Goal: Task Accomplishment & Management: Complete application form

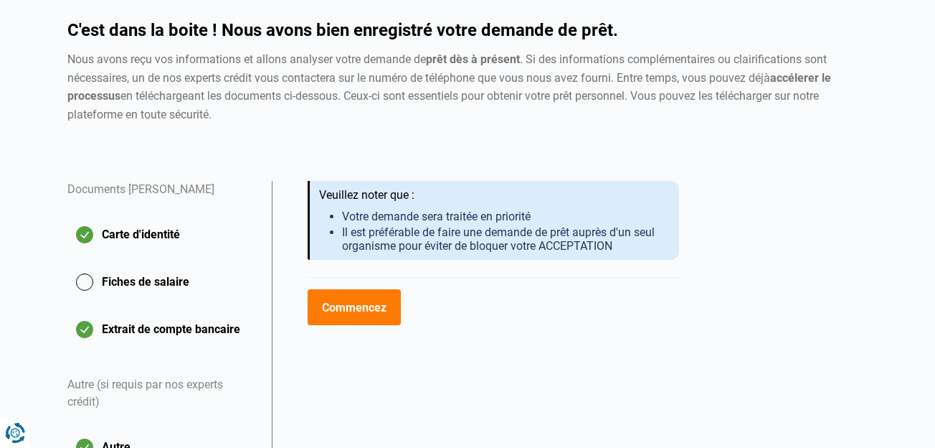
scroll to position [215, 0]
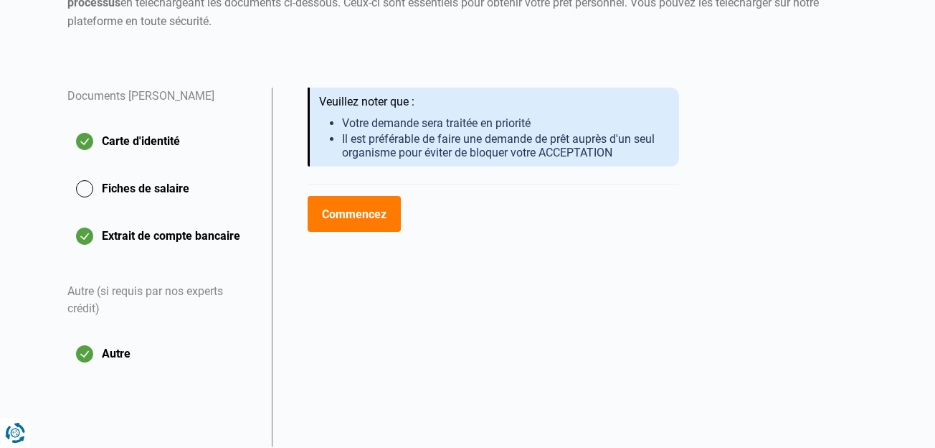
click at [130, 184] on button "Fiches de salaire" at bounding box center [160, 189] width 187 height 36
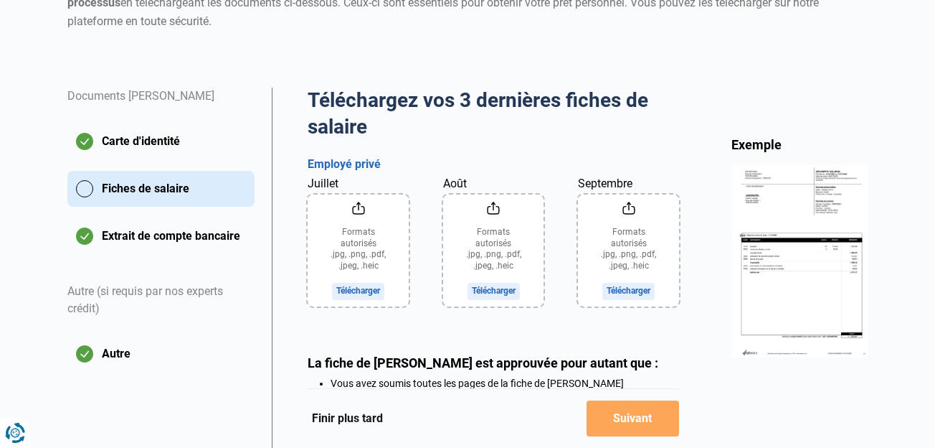
click at [165, 237] on button "Extrait de compte bancaire" at bounding box center [160, 236] width 187 height 36
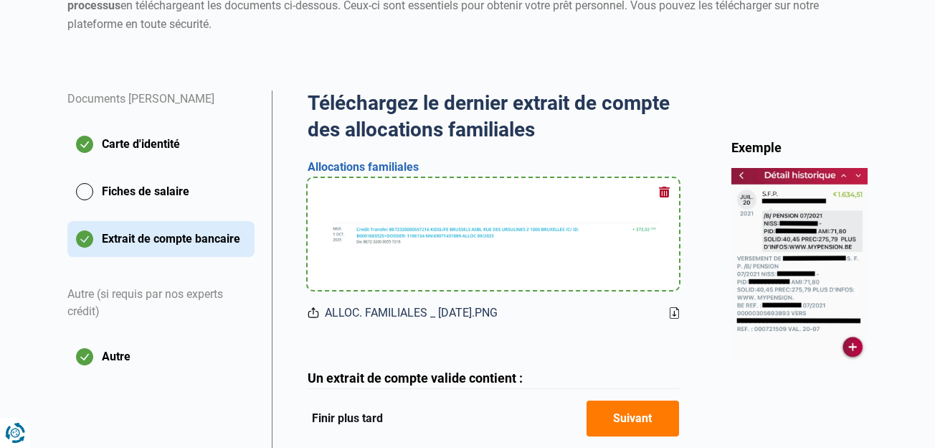
scroll to position [215, 0]
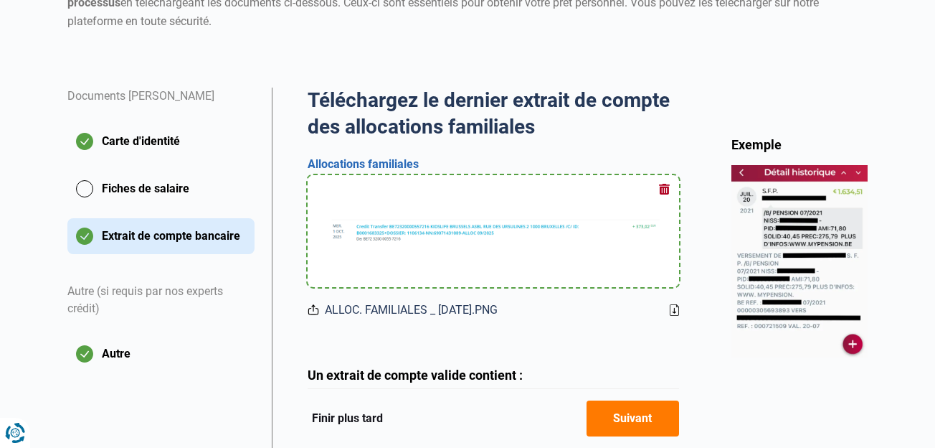
click at [128, 188] on button "Fiches de salaire" at bounding box center [160, 189] width 187 height 36
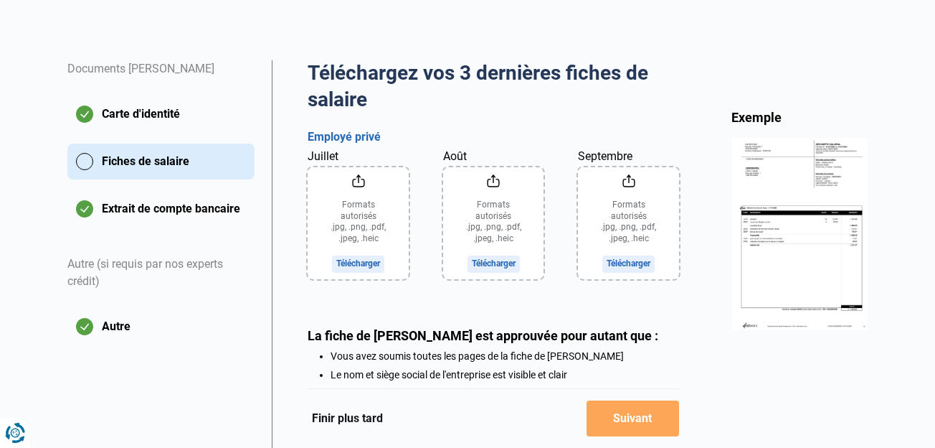
scroll to position [287, 0]
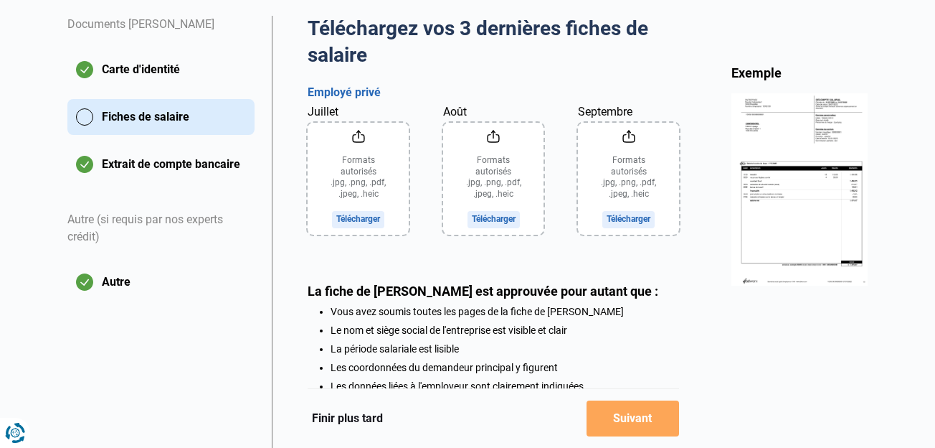
drag, startPoint x: 772, startPoint y: 339, endPoint x: 598, endPoint y: 312, distance: 176.3
click at [771, 338] on div "Exemple" at bounding box center [800, 292] width 136 height 454
click at [366, 189] on input "Juillet" at bounding box center [358, 179] width 101 height 112
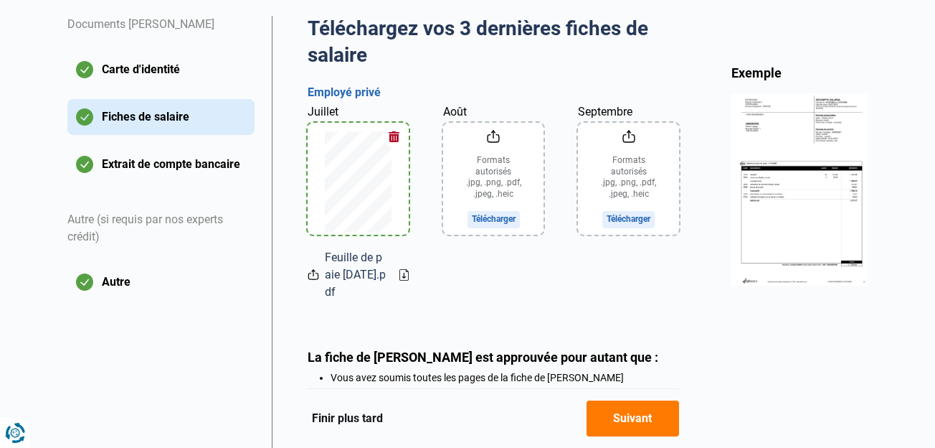
click at [493, 179] on input "Août" at bounding box center [493, 179] width 101 height 112
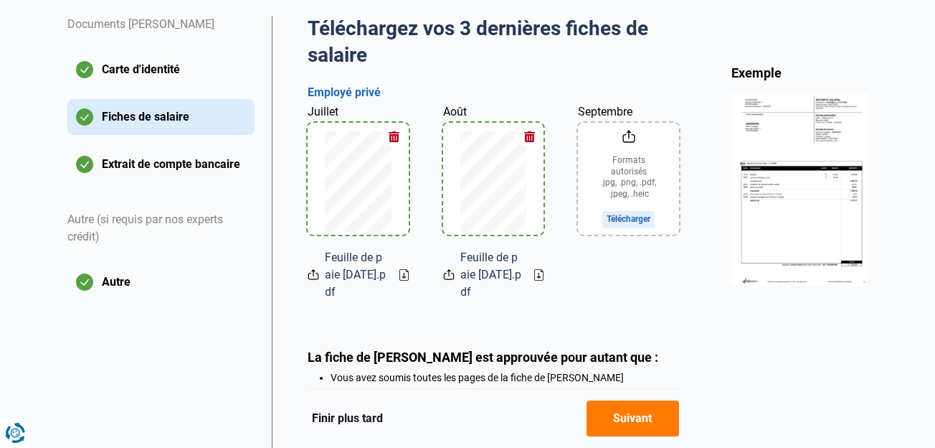
click at [626, 175] on input "Septembre" at bounding box center [628, 179] width 101 height 112
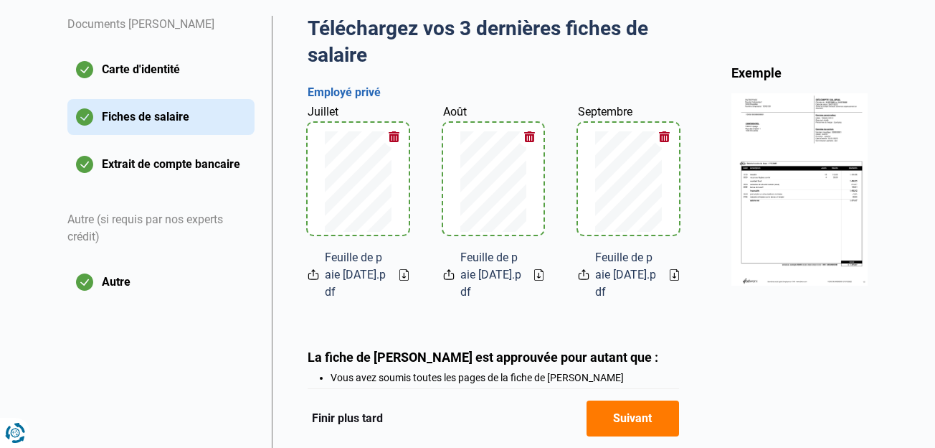
click at [631, 412] on button "Suivant" at bounding box center [633, 418] width 93 height 36
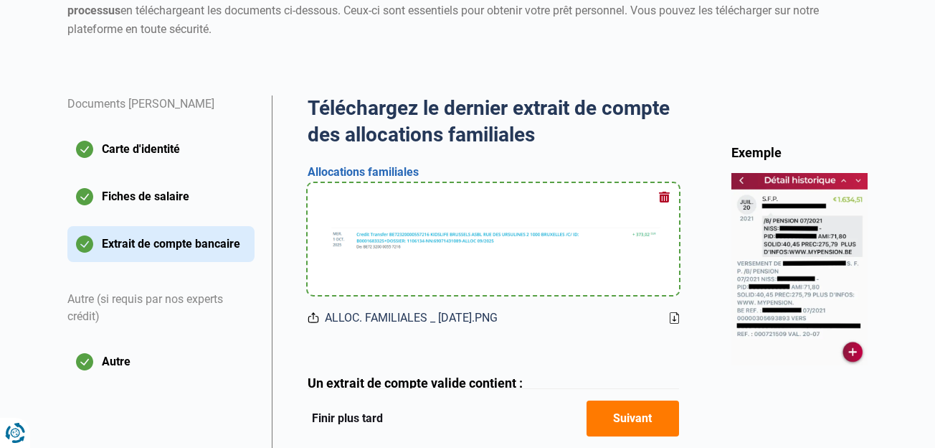
scroll to position [215, 0]
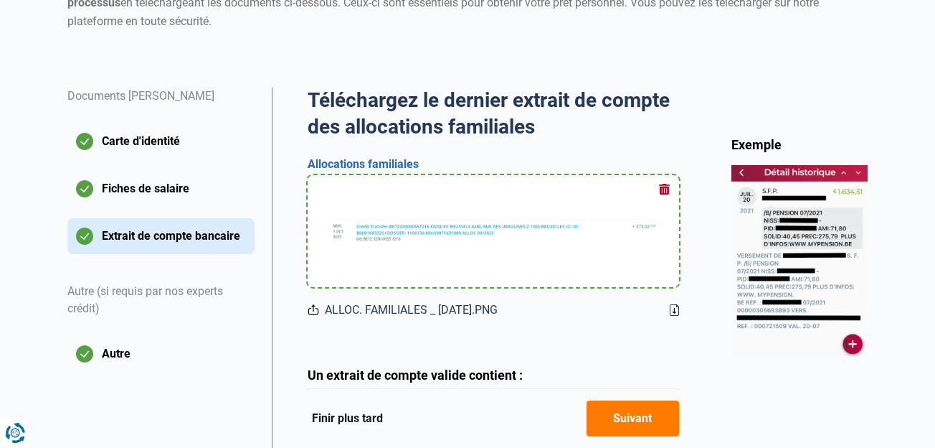
click at [628, 420] on button "Suivant" at bounding box center [633, 418] width 93 height 36
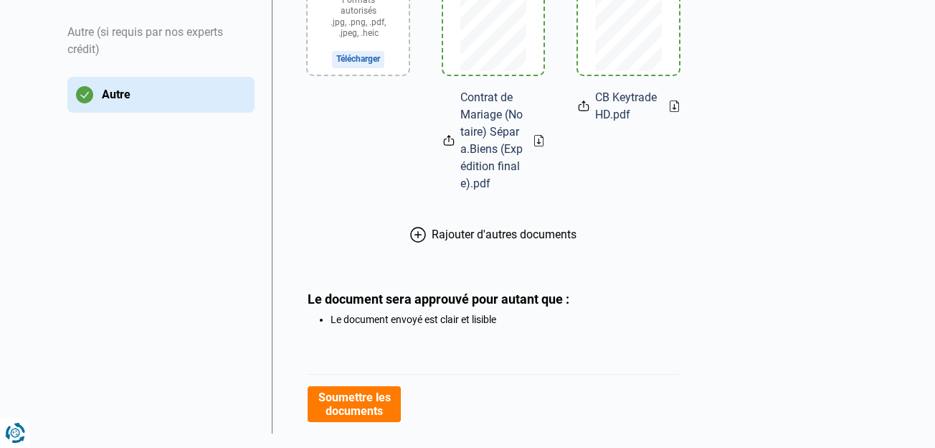
scroll to position [502, 0]
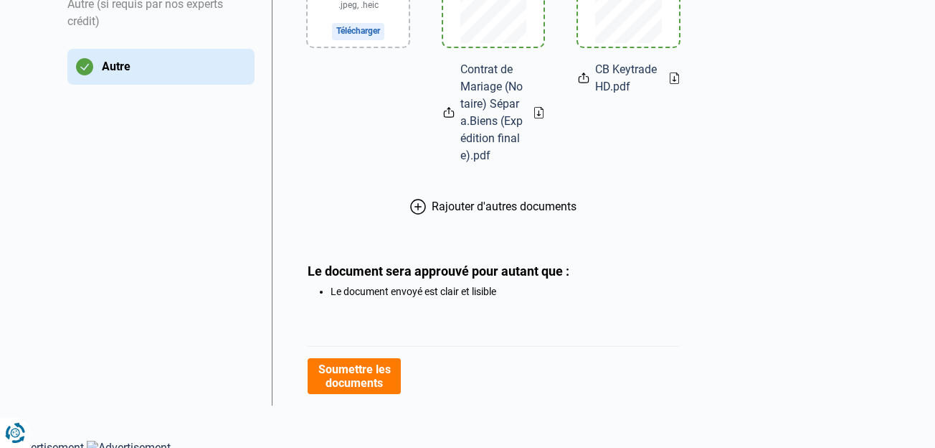
click at [360, 379] on button "Soumettre les documents" at bounding box center [354, 376] width 93 height 36
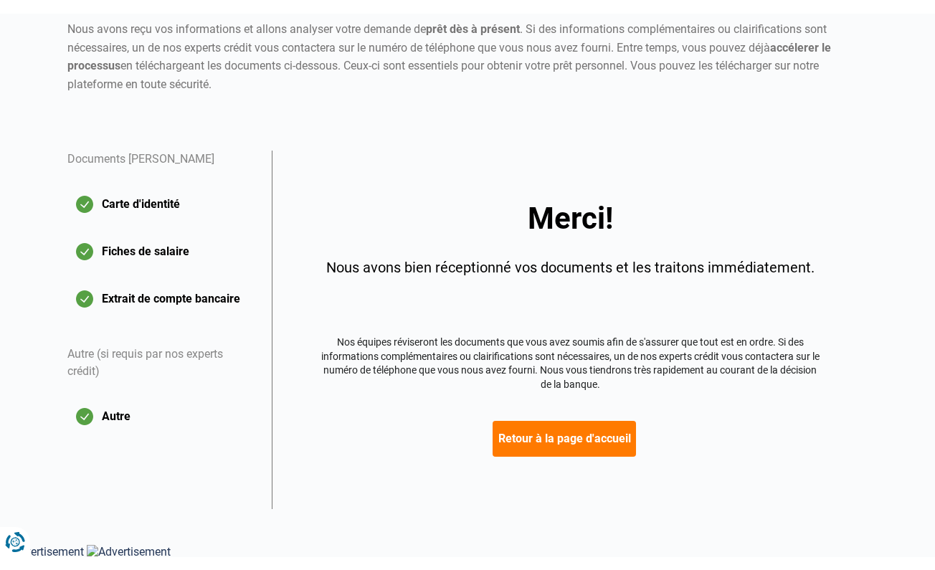
scroll to position [139, 0]
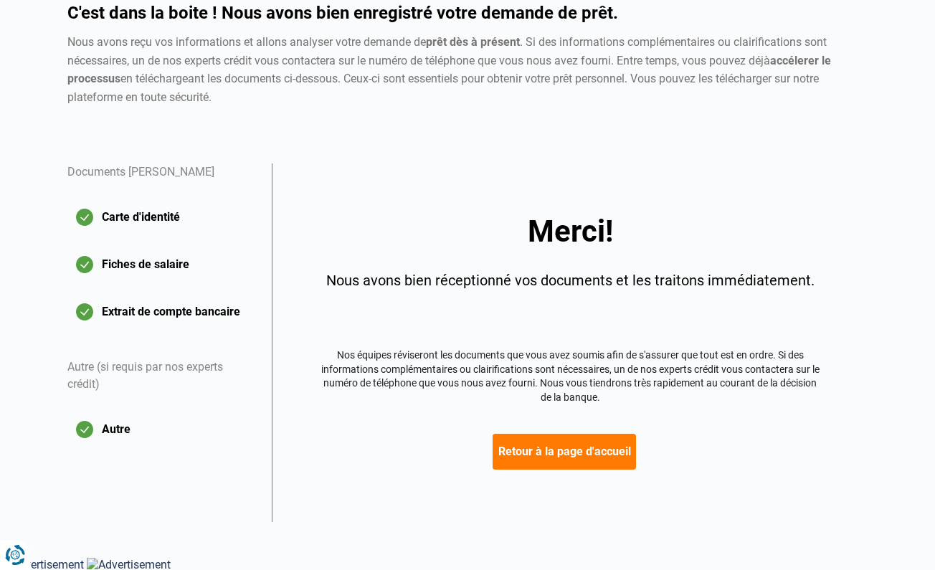
click at [768, 198] on div "Merci! Nous avons bien réceptionné vos documents et les traitons immédiatement.…" at bounding box center [570, 343] width 596 height 359
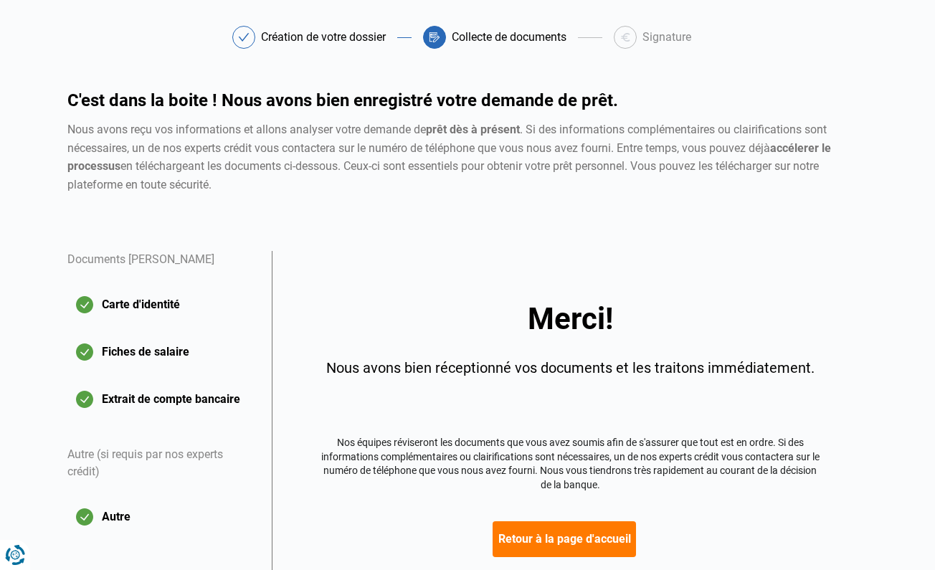
scroll to position [0, 0]
